Goal: Task Accomplishment & Management: Manage account settings

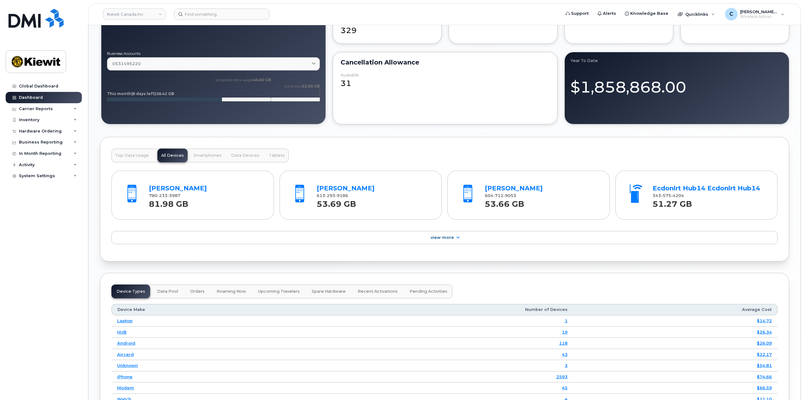
scroll to position [587, 0]
click at [48, 148] on div "In Month Reporting" at bounding box center [44, 153] width 76 height 11
click at [50, 140] on div "Business Reporting" at bounding box center [41, 142] width 44 height 5
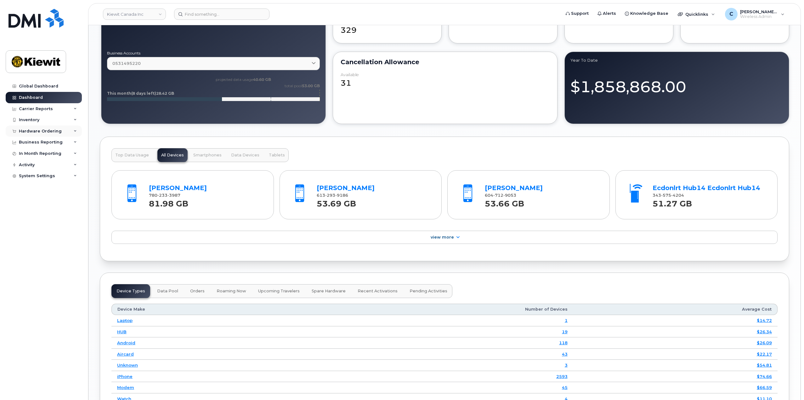
click at [54, 132] on div "Hardware Ordering" at bounding box center [40, 131] width 43 height 5
click at [54, 131] on div "Hardware Ordering" at bounding box center [40, 131] width 43 height 5
click at [36, 143] on div "Overview" at bounding box center [32, 143] width 20 height 6
click at [24, 144] on div "Overview" at bounding box center [32, 143] width 20 height 6
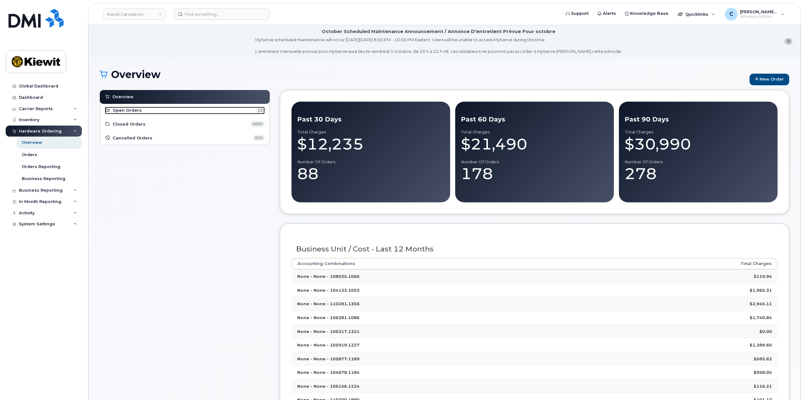
click at [128, 110] on span "Open Orders" at bounding box center [127, 110] width 29 height 6
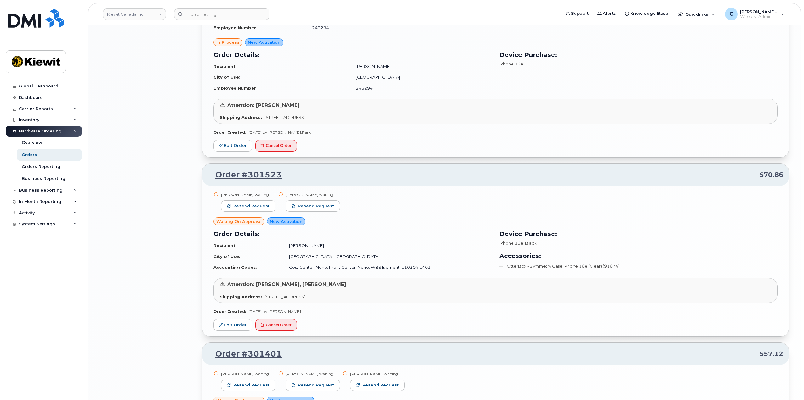
scroll to position [1007, 0]
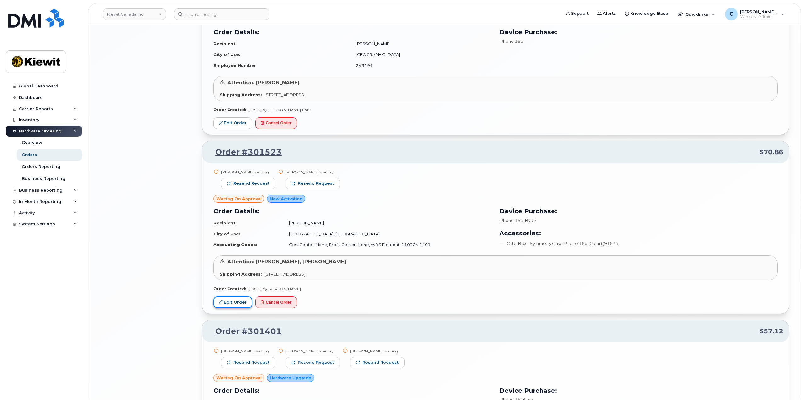
click at [225, 302] on link "Edit Order" at bounding box center [232, 302] width 39 height 12
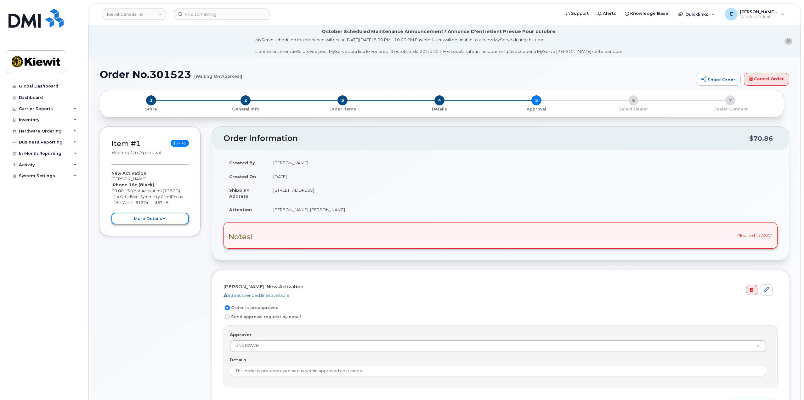
click at [162, 219] on icon at bounding box center [163, 218] width 3 height 4
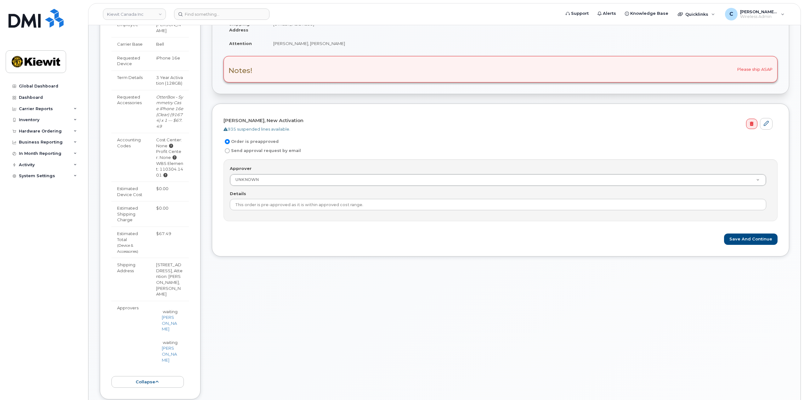
scroll to position [167, 0]
click at [170, 146] on icon at bounding box center [171, 145] width 4 height 4
click at [164, 174] on icon at bounding box center [165, 174] width 4 height 4
click at [141, 176] on td "Accounting Codes" at bounding box center [130, 156] width 39 height 49
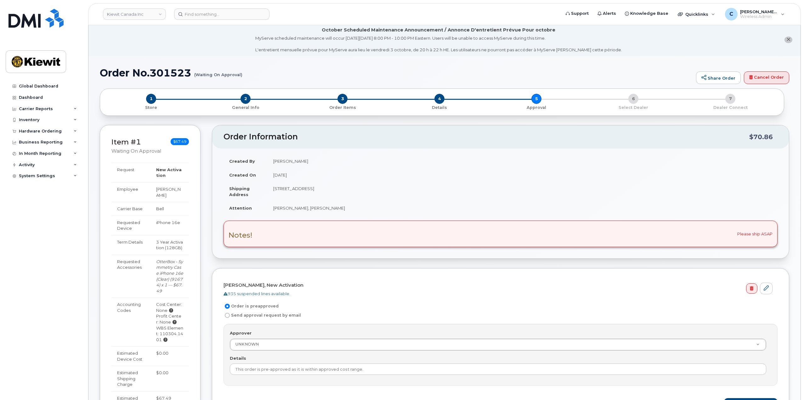
scroll to position [0, 0]
click at [312, 191] on td "[STREET_ADDRESS]" at bounding box center [522, 193] width 510 height 20
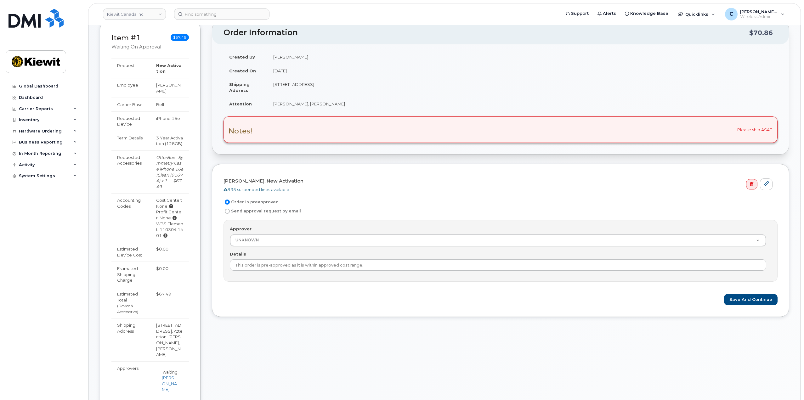
scroll to position [105, 0]
click at [134, 43] on h3 "Item #1 Waiting On Approval" at bounding box center [136, 43] width 50 height 16
click at [134, 42] on h3 "Item #1 Waiting On Approval" at bounding box center [136, 43] width 50 height 16
click at [133, 41] on link "Item #1" at bounding box center [126, 38] width 30 height 9
click at [133, 40] on link "Item #1" at bounding box center [126, 38] width 30 height 9
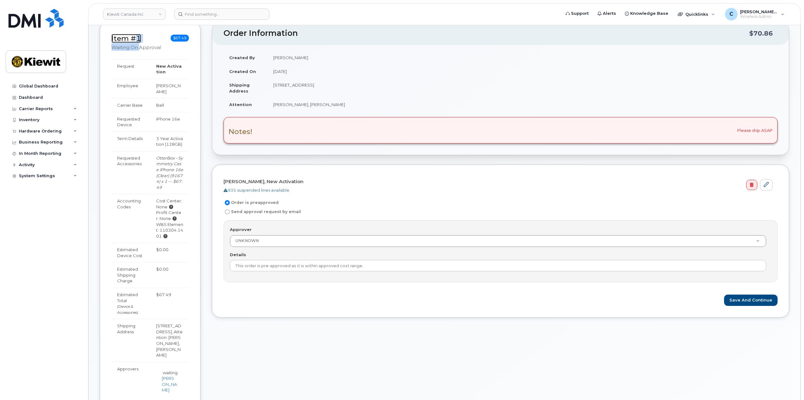
click at [133, 40] on link "Item #1" at bounding box center [126, 38] width 30 height 9
click at [132, 40] on link "Item #1" at bounding box center [126, 38] width 30 height 9
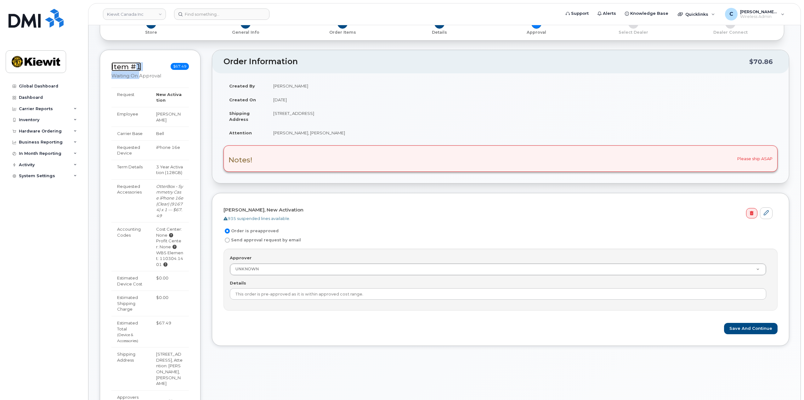
scroll to position [0, 0]
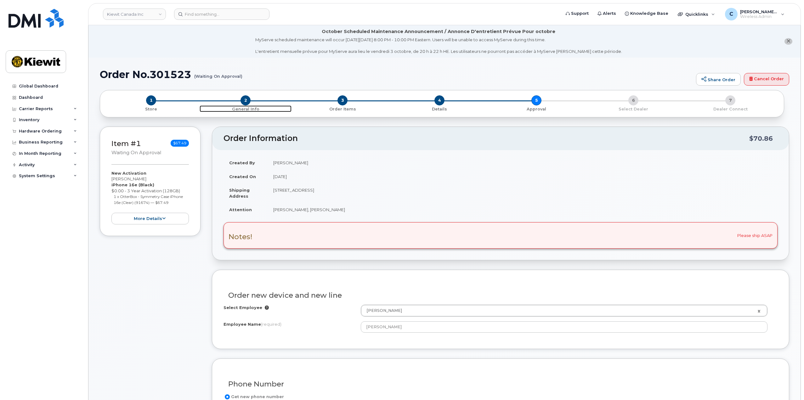
click at [248, 102] on span "2" at bounding box center [245, 100] width 10 height 10
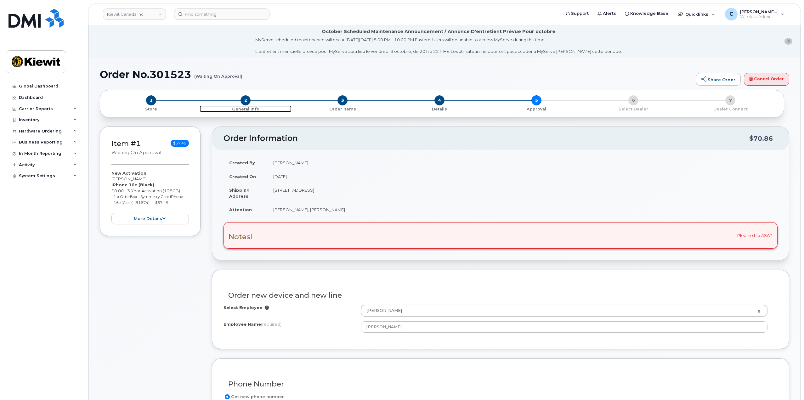
click at [248, 102] on span "2" at bounding box center [245, 100] width 10 height 10
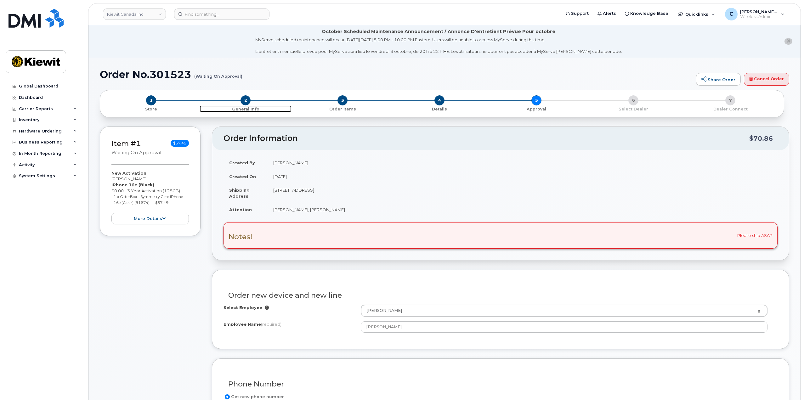
click at [248, 102] on span "2" at bounding box center [245, 100] width 10 height 10
click at [537, 98] on div "1 Store 2 General Info 3 Order Items 4 Details 5 Approval 6 Select Dealer 7 Dea…" at bounding box center [441, 103] width 673 height 17
click at [537, 97] on div "1 Store 2 General Info 3 Order Items 4 Details 5 Approval 6 Select Dealer 7 Dea…" at bounding box center [441, 103] width 673 height 17
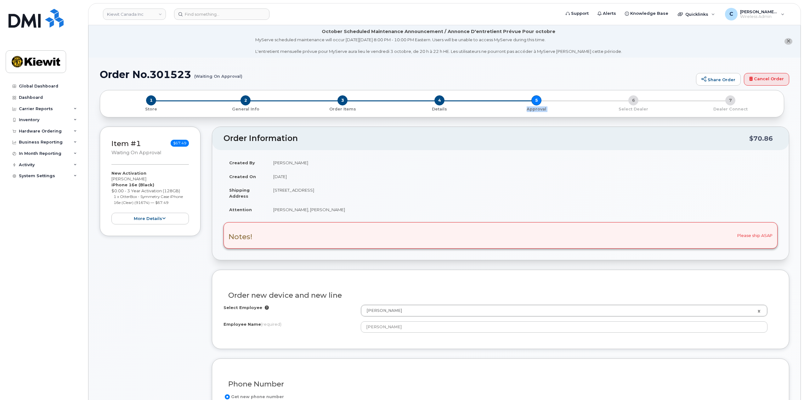
click at [537, 97] on div "1 Store 2 General Info 3 Order Items 4 Details 5 Approval 6 Select Dealer 7 Dea…" at bounding box center [441, 103] width 673 height 17
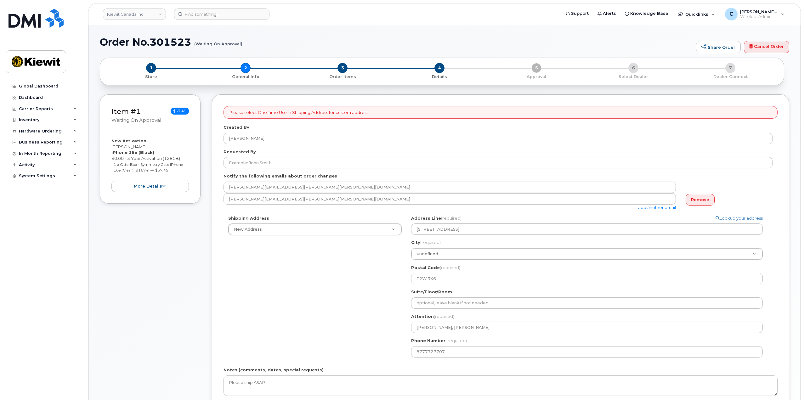
select select
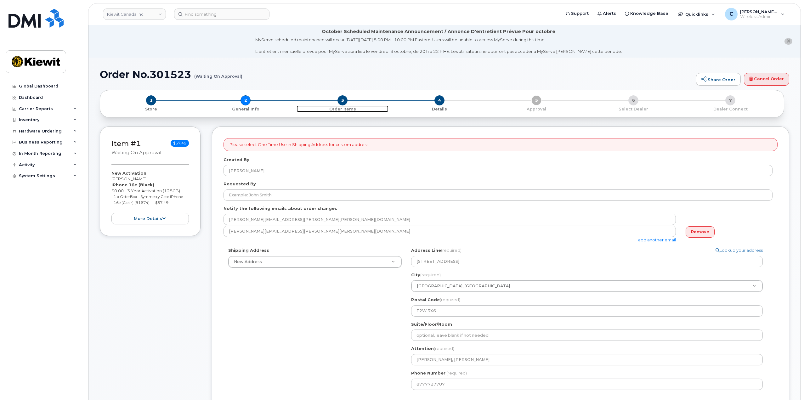
click at [340, 100] on span "3" at bounding box center [342, 100] width 10 height 10
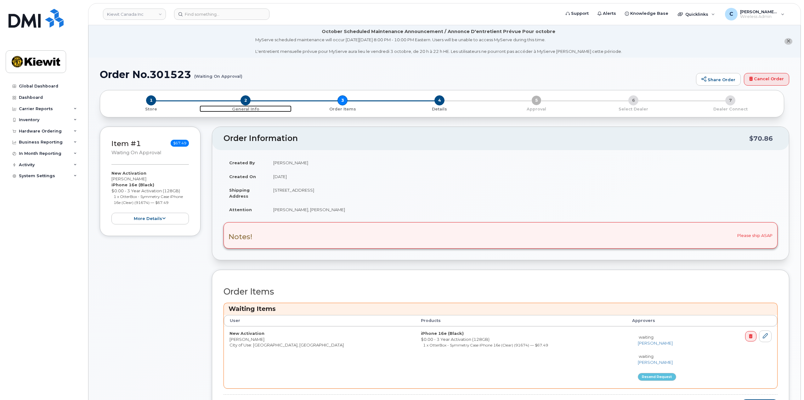
click at [245, 98] on span "2" at bounding box center [245, 100] width 10 height 10
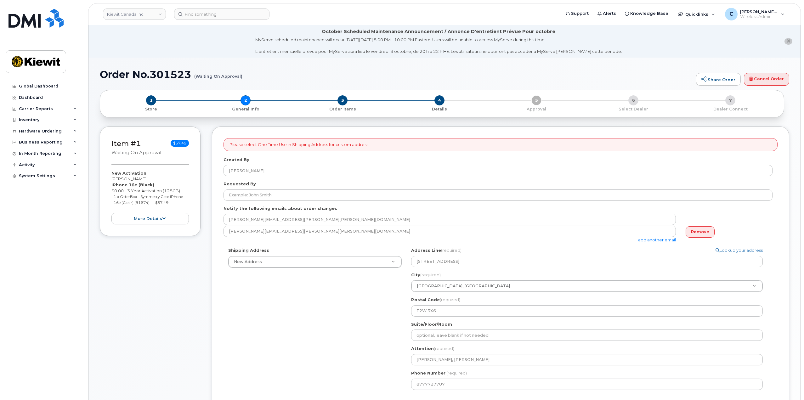
select select
click at [441, 98] on span "4" at bounding box center [439, 100] width 10 height 10
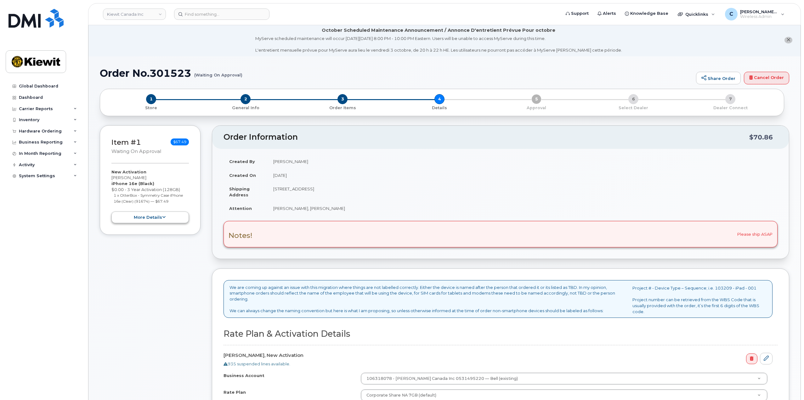
scroll to position [1, 0]
click at [134, 216] on button "more details" at bounding box center [149, 218] width 77 height 12
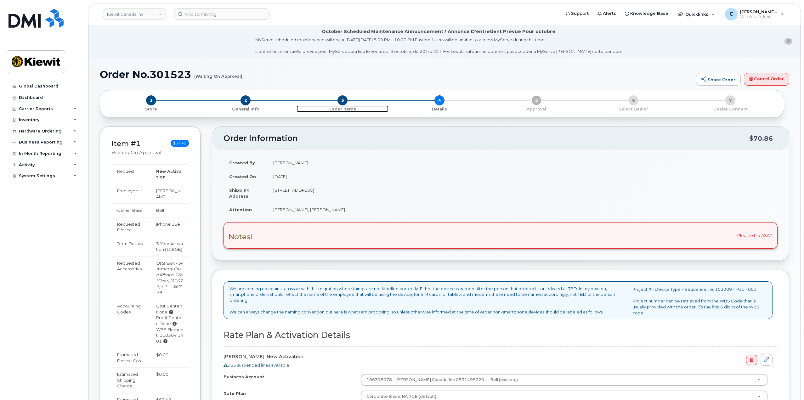
click at [345, 100] on span "3" at bounding box center [342, 100] width 10 height 10
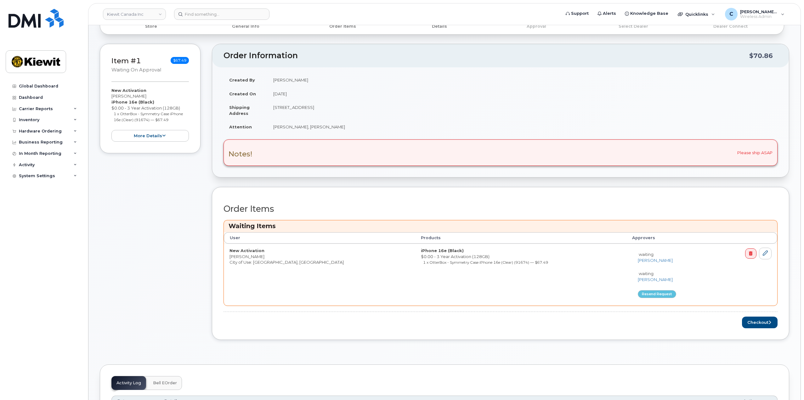
scroll to position [83, 0]
click at [770, 254] on link at bounding box center [765, 253] width 13 height 12
click at [767, 254] on icon at bounding box center [764, 252] width 5 height 5
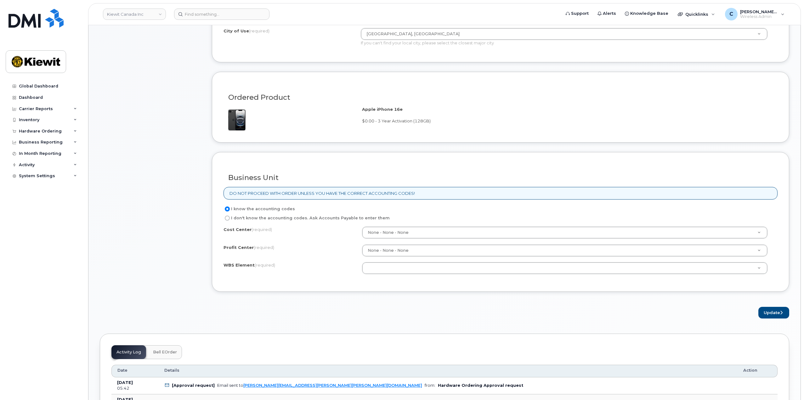
click at [419, 280] on div "Business Unit DO NOT PROCEED WITH ORDER UNLESS YOU HAVE THE CORRECT ACCOUNTING …" at bounding box center [500, 222] width 577 height 140
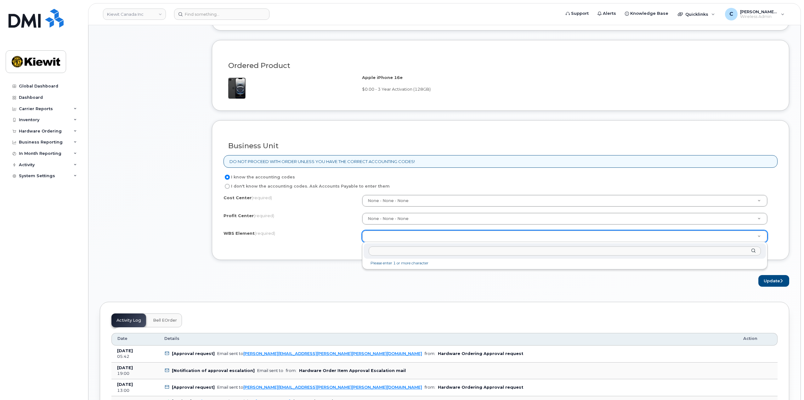
scroll to position [419, 0]
click at [396, 250] on input "text" at bounding box center [564, 250] width 392 height 9
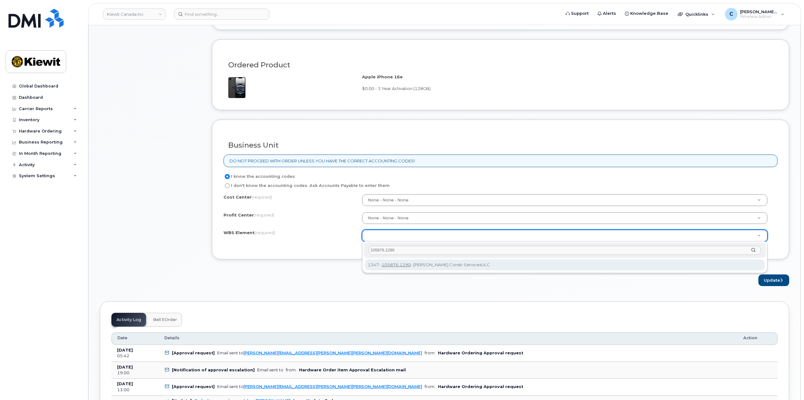
type input "105876.1290"
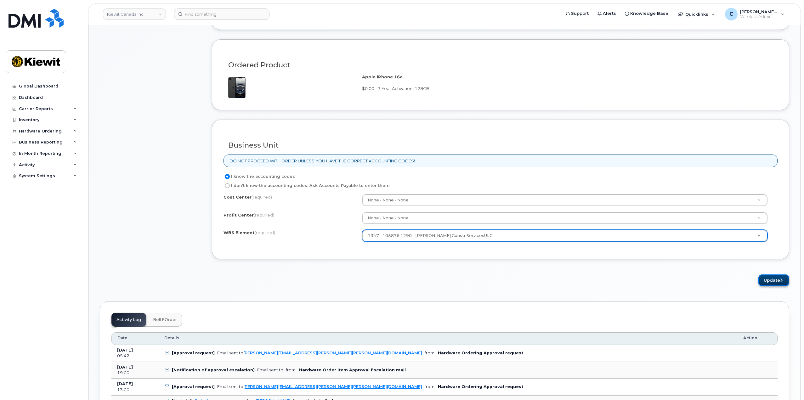
click at [781, 282] on icon "submit" at bounding box center [781, 280] width 3 height 4
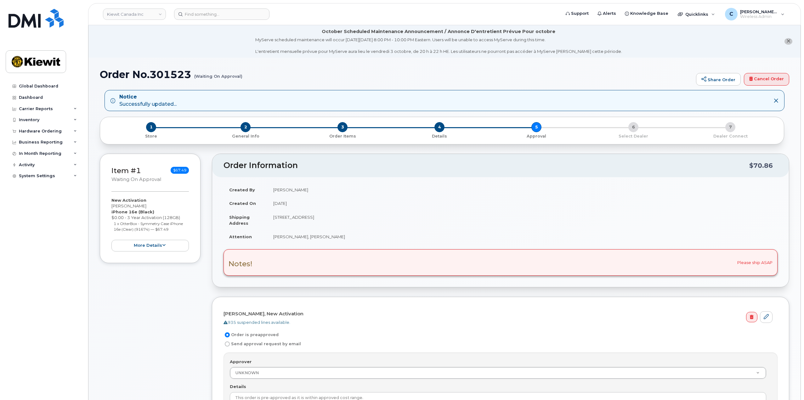
click at [536, 128] on div "1 Store 2 General Info 3 Order Items 4 Details 5 Approval 6 Select Dealer 7 Dea…" at bounding box center [441, 130] width 673 height 17
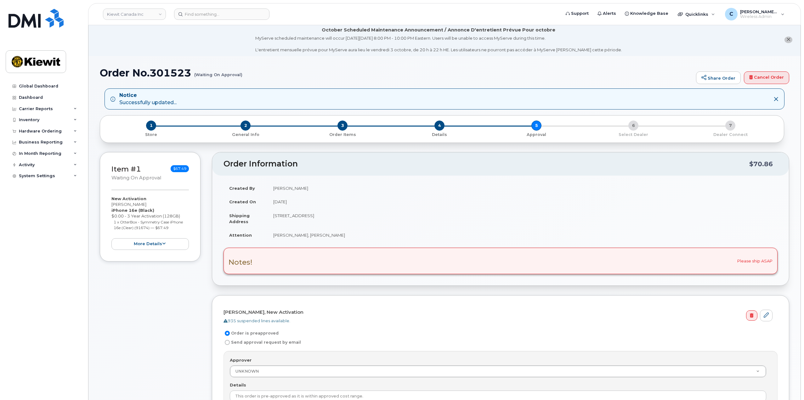
scroll to position [1, 0]
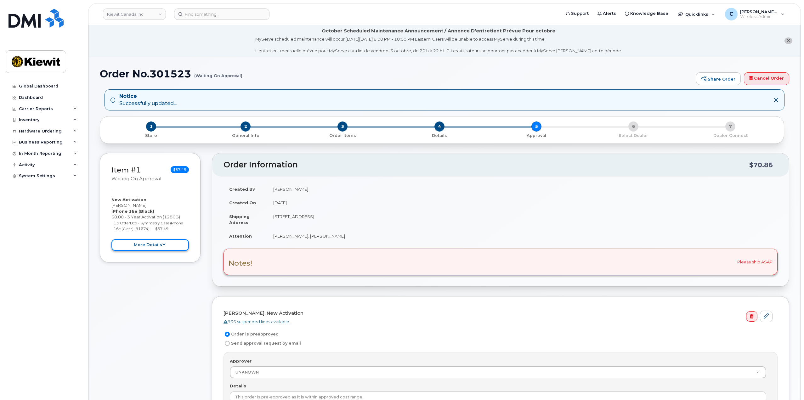
click at [177, 248] on button "more details" at bounding box center [149, 245] width 77 height 12
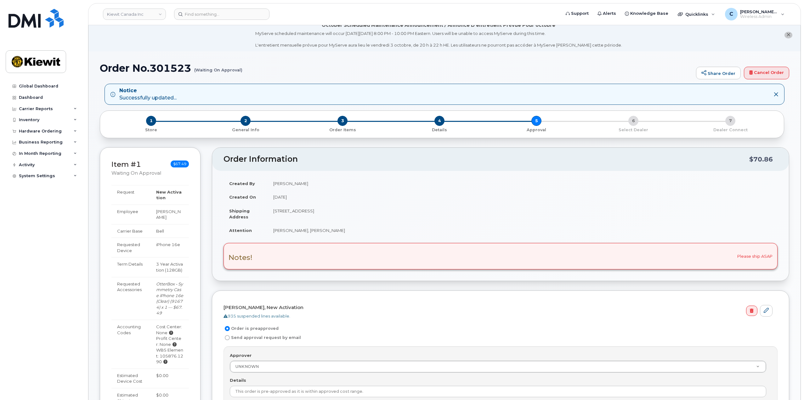
scroll to position [0, 0]
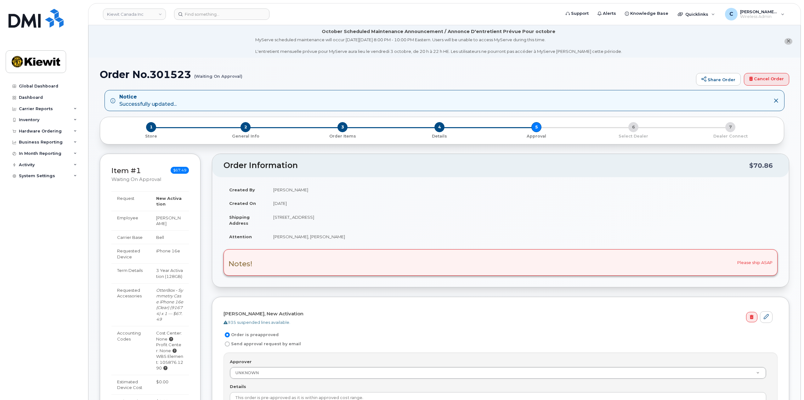
click at [535, 129] on div "1 Store 2 General Info 3 Order Items 4 Details 5 Approval 6 Select Dealer 7 Dea…" at bounding box center [441, 130] width 673 height 17
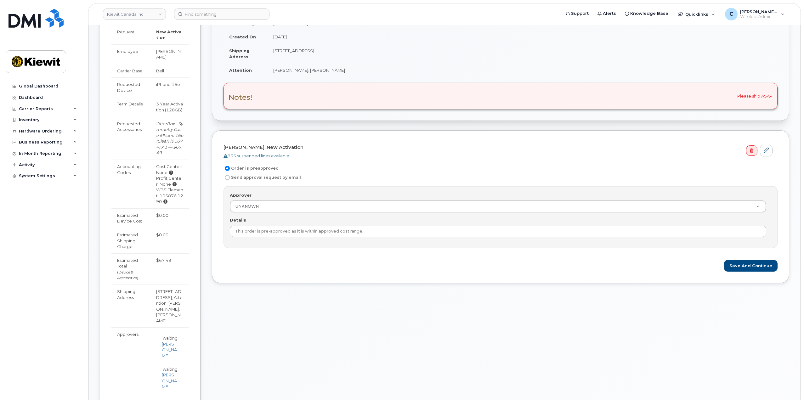
scroll to position [167, 0]
click at [287, 177] on label "Send approval request by email" at bounding box center [261, 177] width 77 height 8
click at [230, 177] on input "Send approval request by email" at bounding box center [227, 176] width 5 height 5
radio input "true"
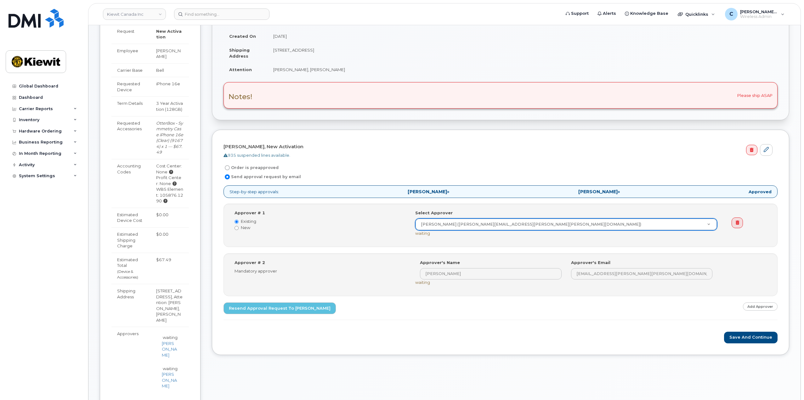
click at [449, 192] on span "[PERSON_NAME] »" at bounding box center [428, 191] width 42 height 4
click at [432, 193] on strong "[PERSON_NAME]" at bounding box center [426, 192] width 39 height 6
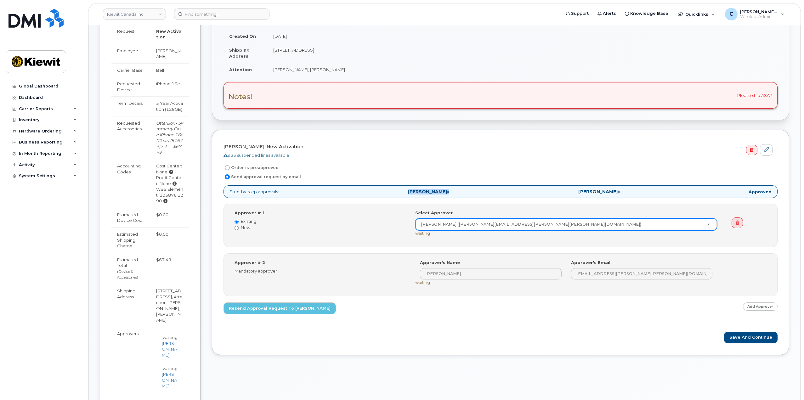
click at [441, 188] on p "Step-by-step approvals: [PERSON_NAME] » [PERSON_NAME] » Approved" at bounding box center [500, 191] width 554 height 13
click at [449, 194] on span "[PERSON_NAME] »" at bounding box center [428, 191] width 42 height 4
click at [449, 193] on span "[PERSON_NAME] »" at bounding box center [428, 191] width 42 height 4
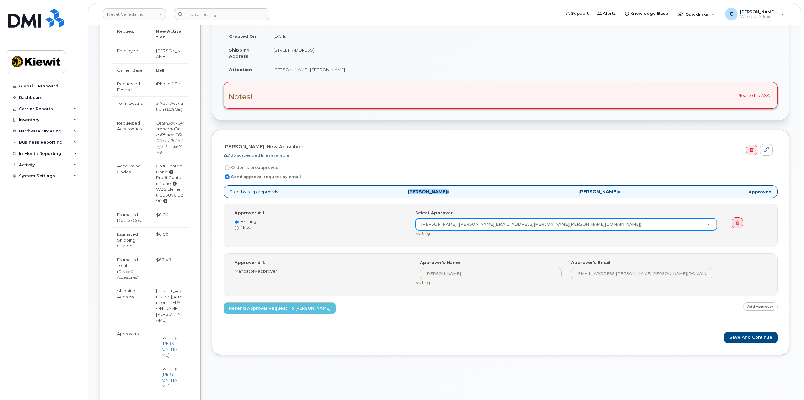
click at [449, 193] on span "[PERSON_NAME] »" at bounding box center [428, 191] width 42 height 4
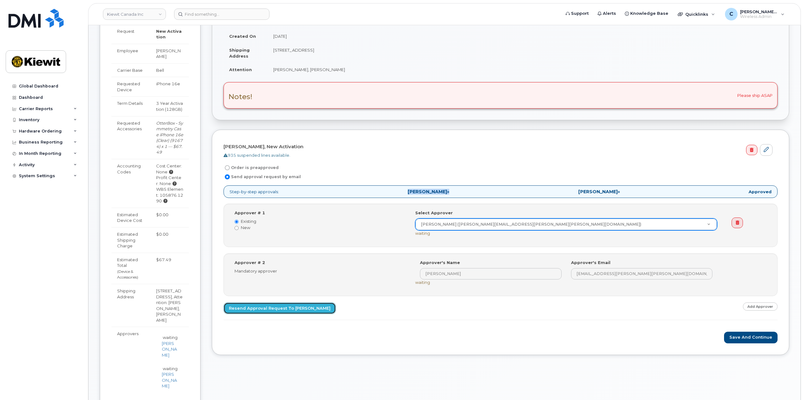
click at [299, 311] on link "Resend Approval Request to [PERSON_NAME]" at bounding box center [279, 308] width 112 height 12
